Goal: Information Seeking & Learning: Learn about a topic

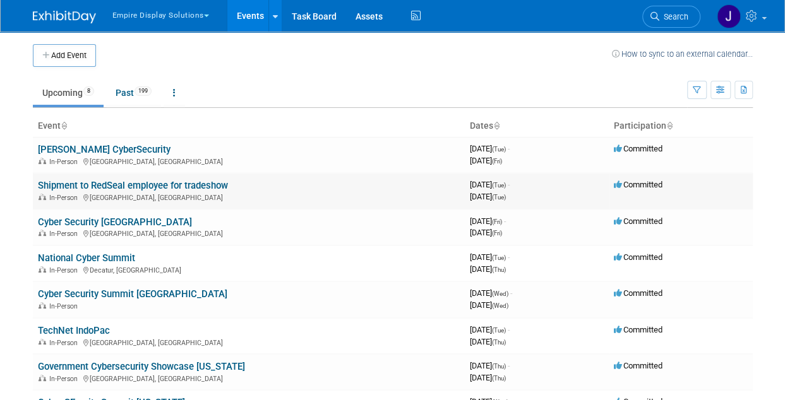
click at [152, 182] on link "Shipment to RedSeal employee for tradeshow" at bounding box center [133, 185] width 190 height 11
click at [200, 185] on link "Shipment to RedSeal employee for tradeshow" at bounding box center [133, 185] width 190 height 11
click at [93, 222] on link "Cyber Security Atlanta" at bounding box center [115, 222] width 154 height 11
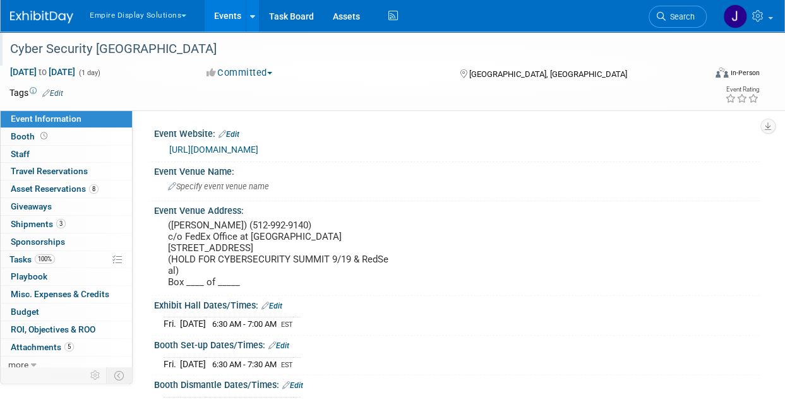
click at [292, 35] on div at bounding box center [356, 37] width 700 height 11
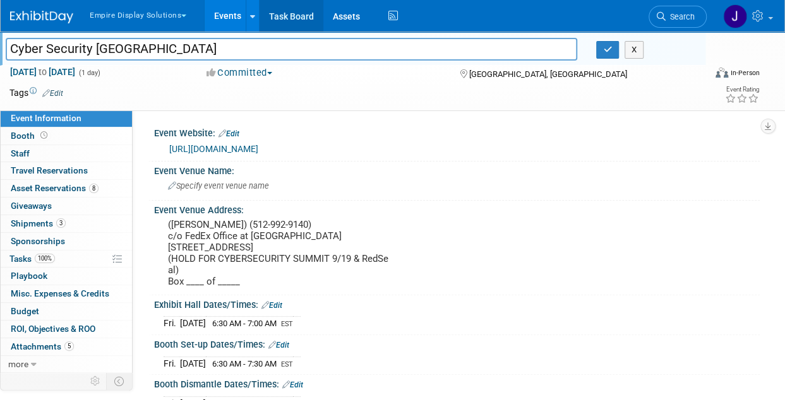
click at [295, 6] on link "Task Board" at bounding box center [292, 16] width 64 height 32
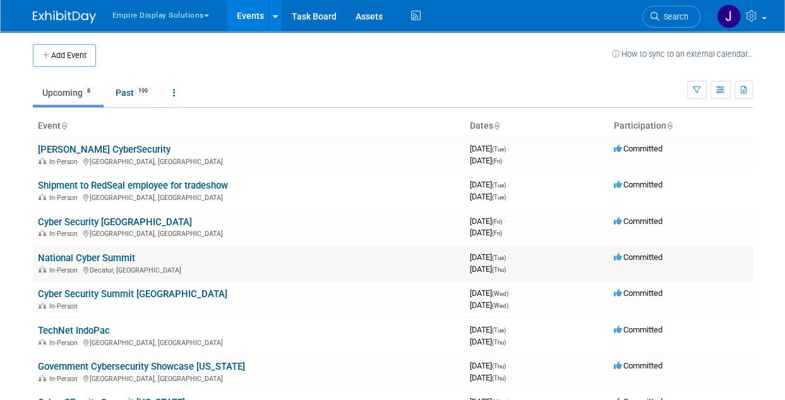
click at [109, 253] on link "National Cyber Summit" at bounding box center [86, 258] width 97 height 11
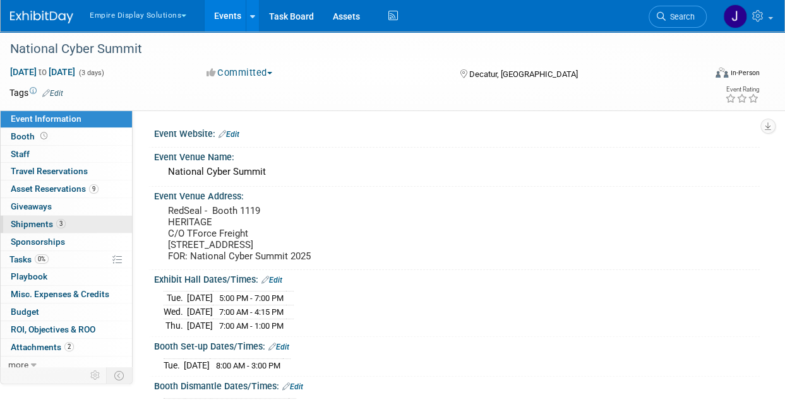
click at [49, 224] on span "Shipments 3" at bounding box center [38, 224] width 55 height 10
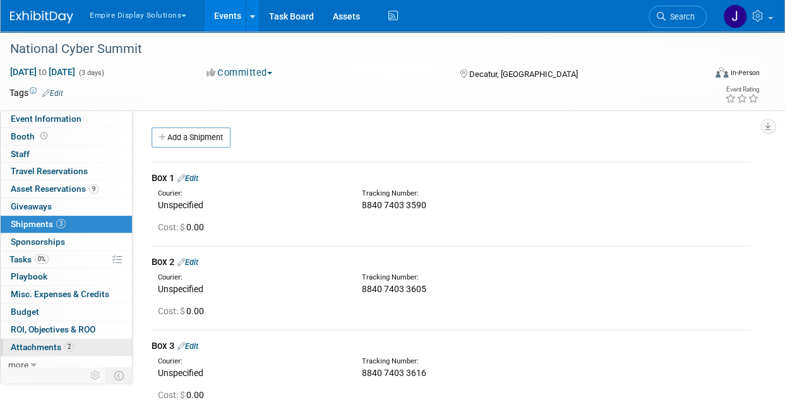
click at [61, 343] on span "Attachments 2" at bounding box center [42, 347] width 63 height 10
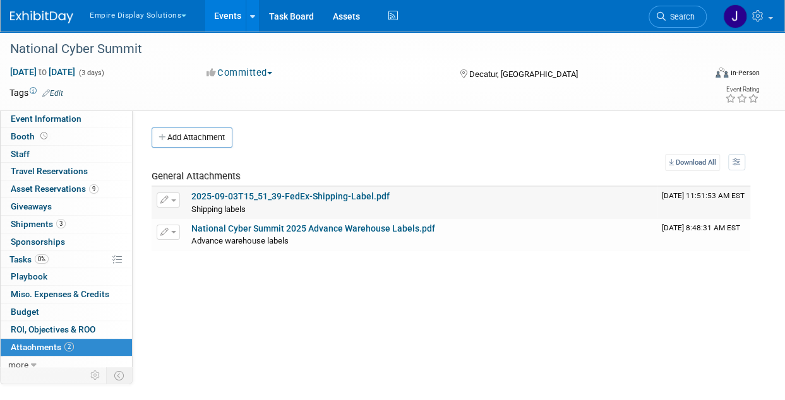
click at [261, 191] on link "2025-09-03T15_51_39-FedEx-Shipping-Label.pdf" at bounding box center [290, 196] width 198 height 10
click at [298, 6] on link "Task Board" at bounding box center [292, 16] width 64 height 32
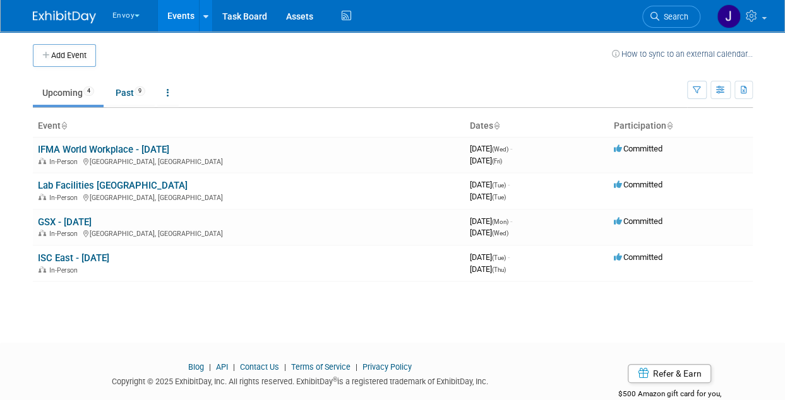
click at [87, 223] on link "GSX - [DATE]" at bounding box center [65, 222] width 54 height 11
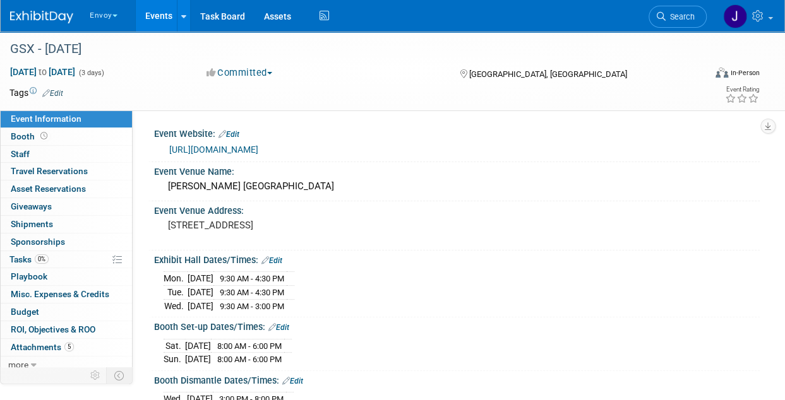
click at [164, 18] on link "Events" at bounding box center [159, 16] width 46 height 32
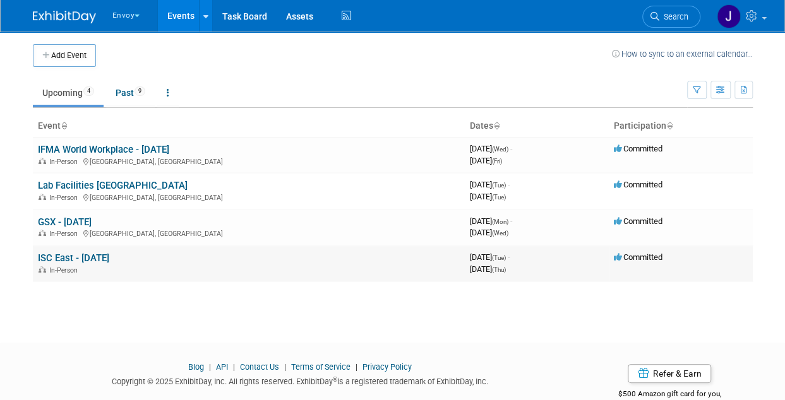
click at [73, 256] on link "ISC East - [DATE]" at bounding box center [73, 258] width 71 height 11
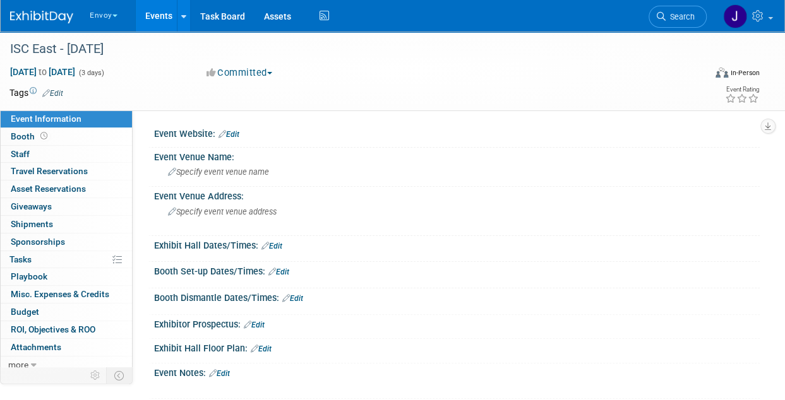
click at [47, 21] on img at bounding box center [41, 17] width 63 height 13
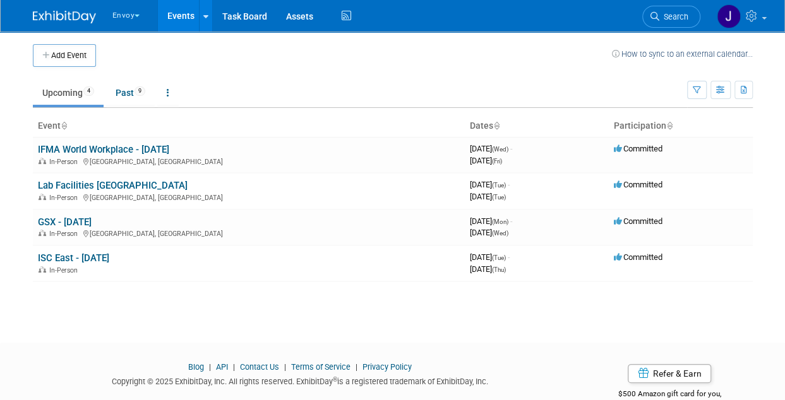
click at [75, 11] on img at bounding box center [64, 17] width 63 height 13
click at [180, 14] on link "Events" at bounding box center [181, 16] width 46 height 32
